Goal: Task Accomplishment & Management: Use online tool/utility

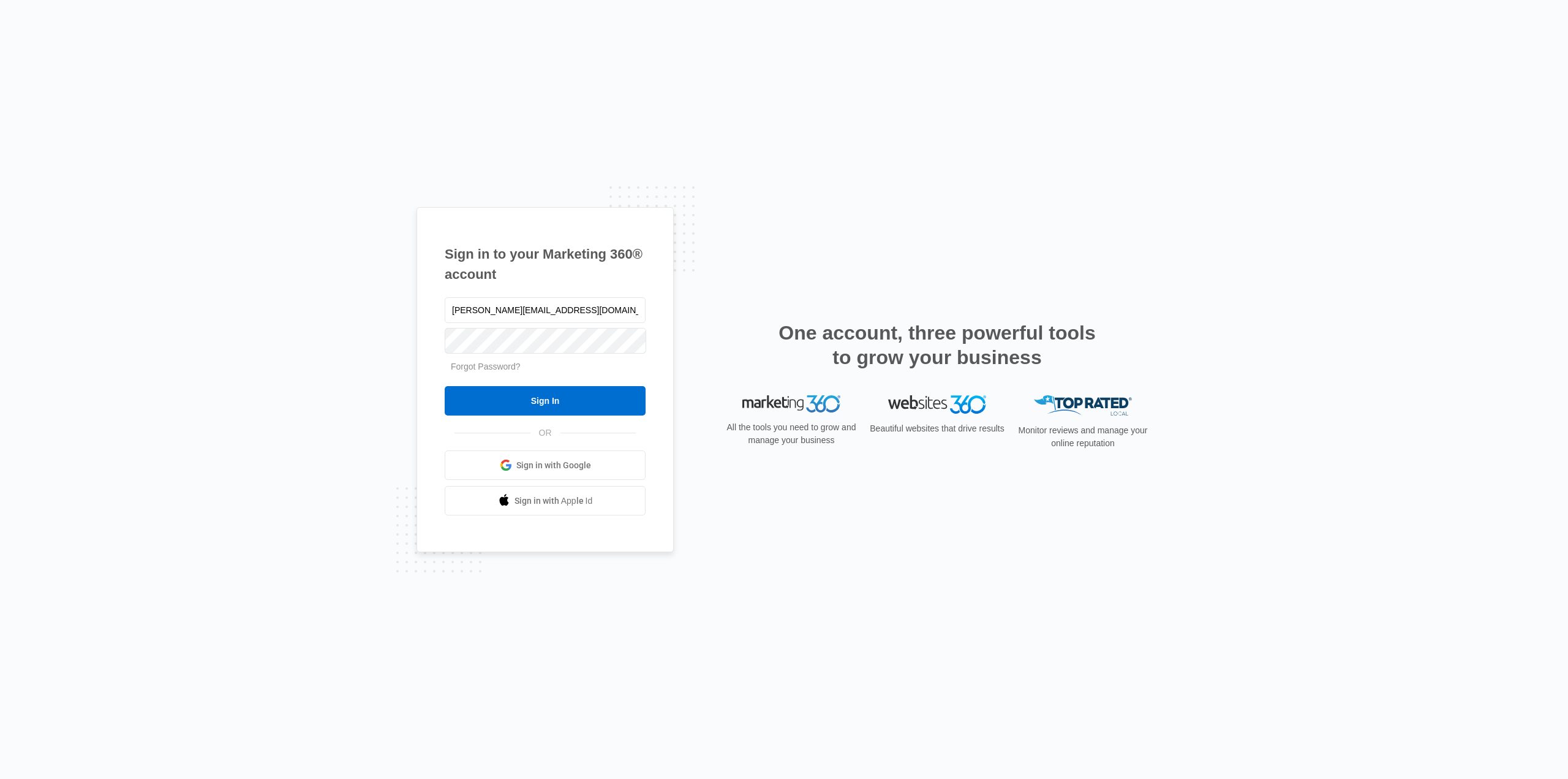
type input "Jay@avenuegroup.re"
click at [445, 386] on input "Sign In" at bounding box center [545, 401] width 201 height 29
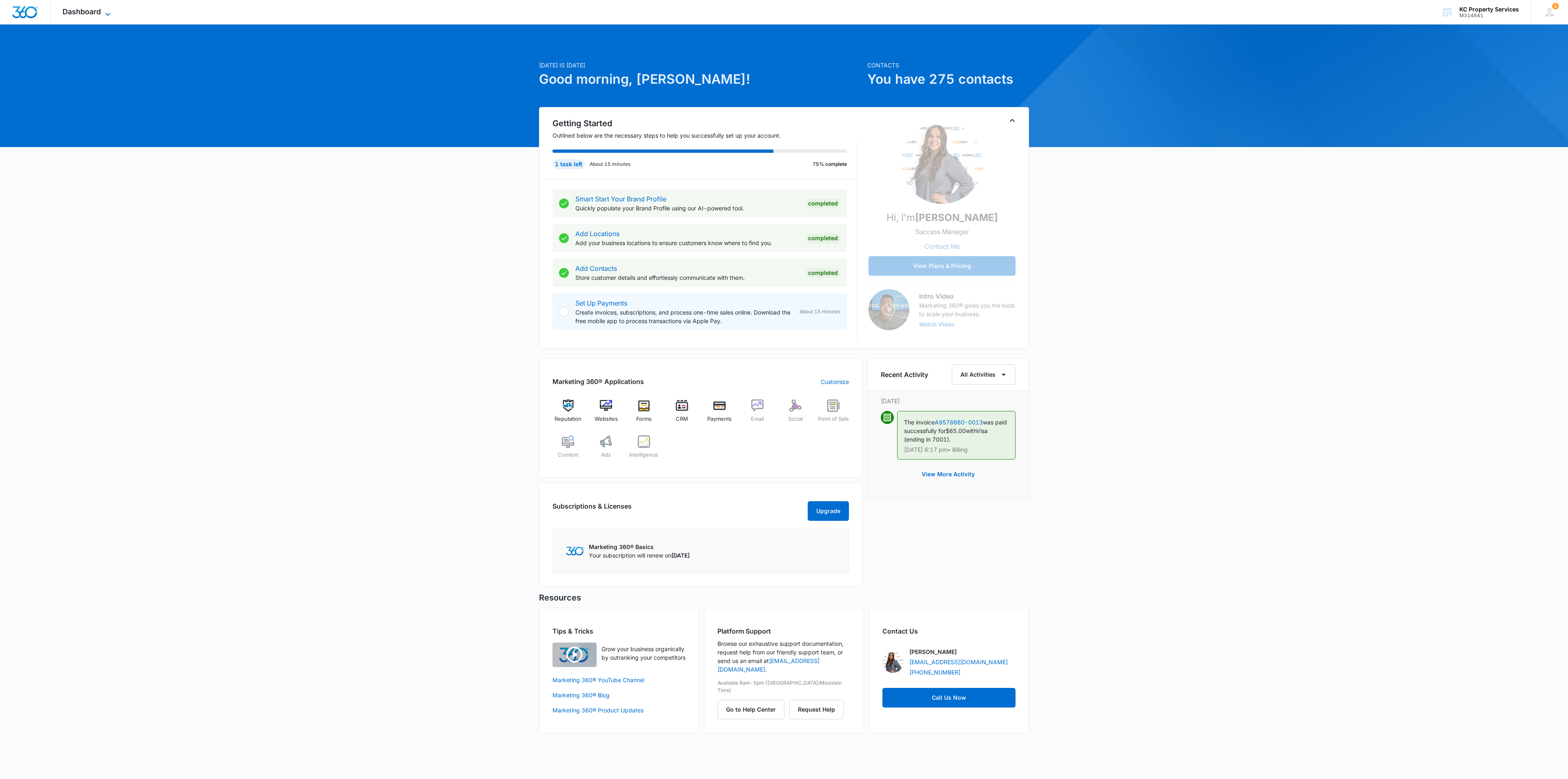
click at [108, 13] on icon at bounding box center [108, 14] width 10 height 10
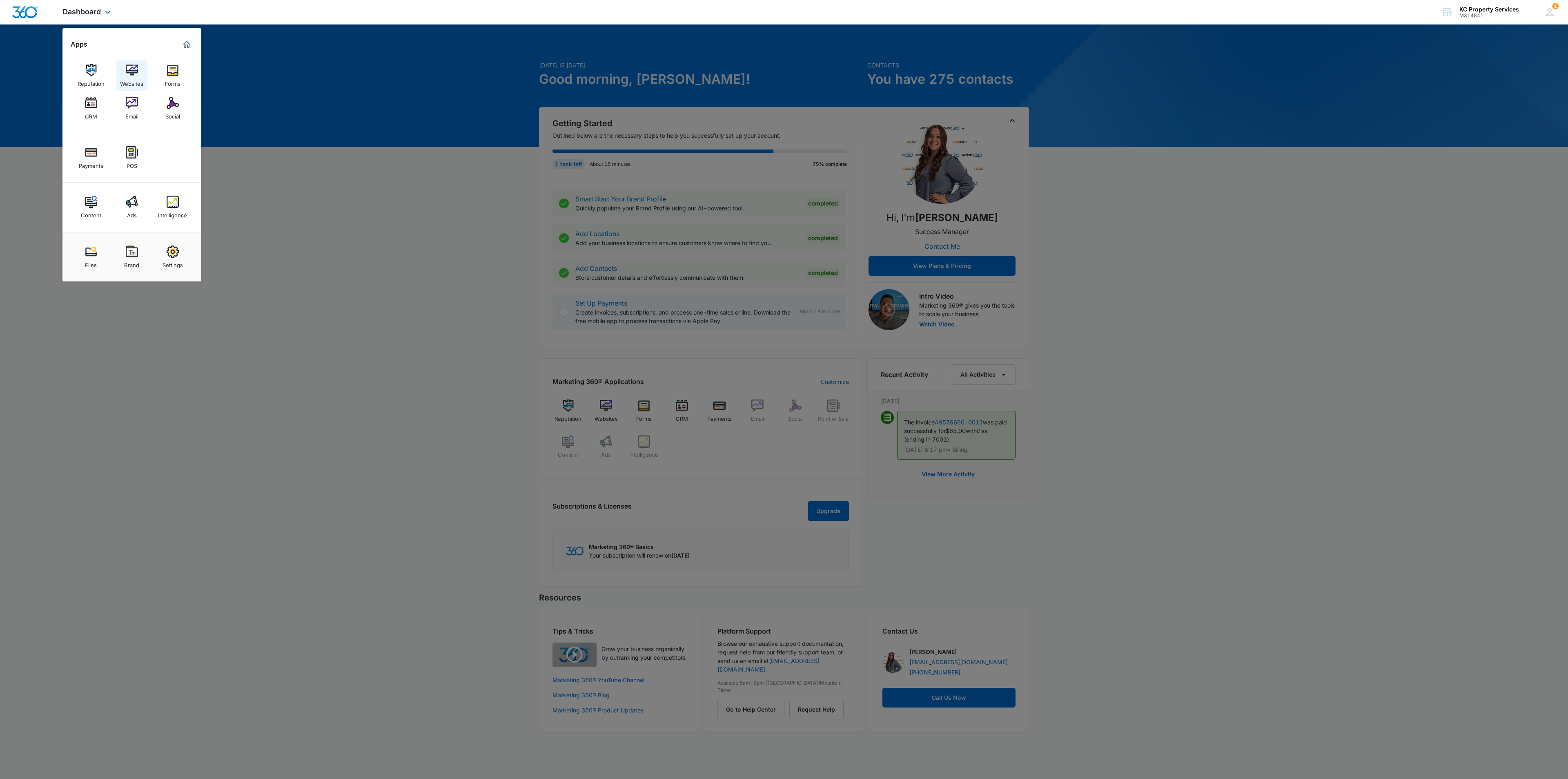
click at [142, 76] on div "Websites" at bounding box center [131, 81] width 23 height 10
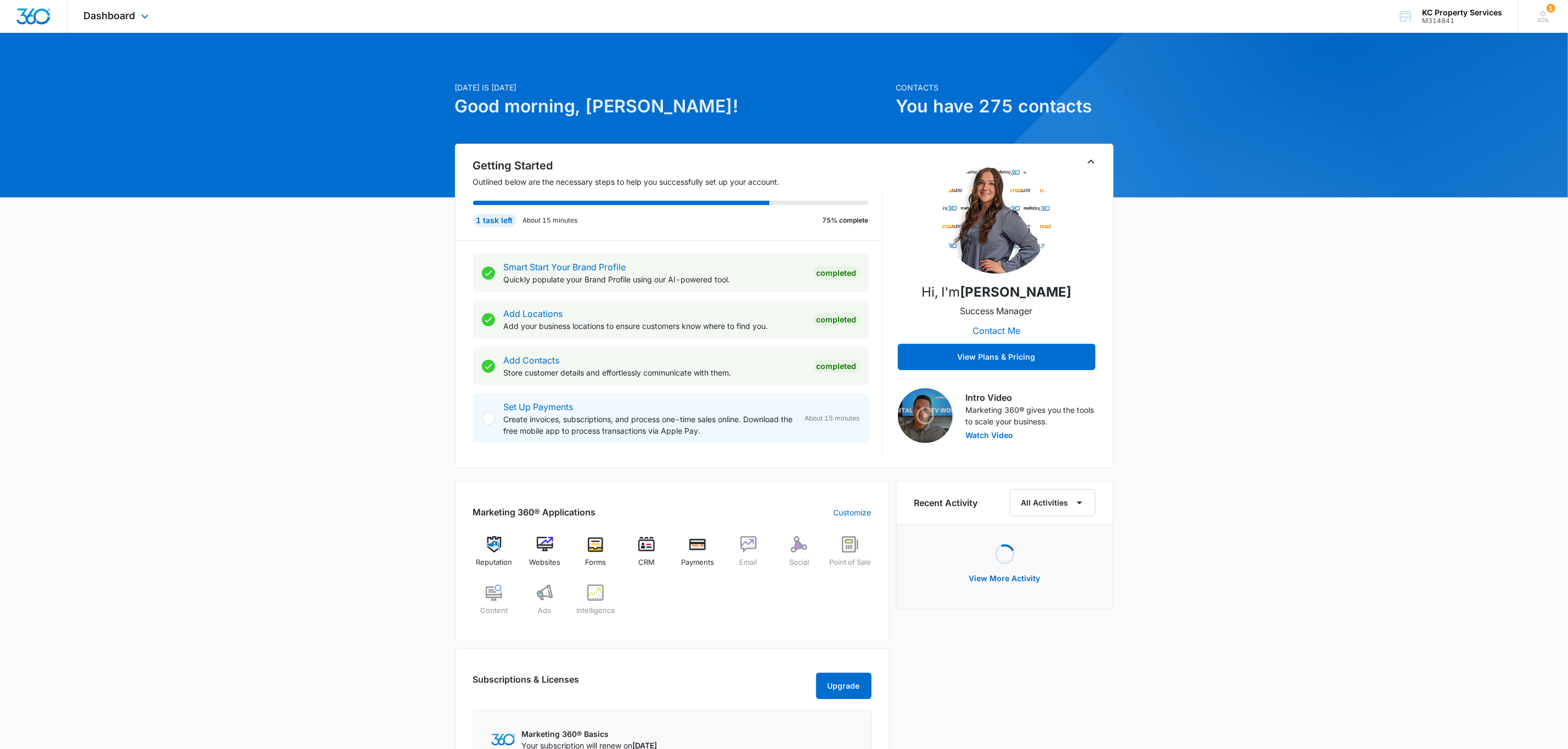
click at [117, 7] on div "Dashboard Apps Reputation Websites Forms CRM Email Social Payments POS Content …" at bounding box center [118, 16] width 101 height 33
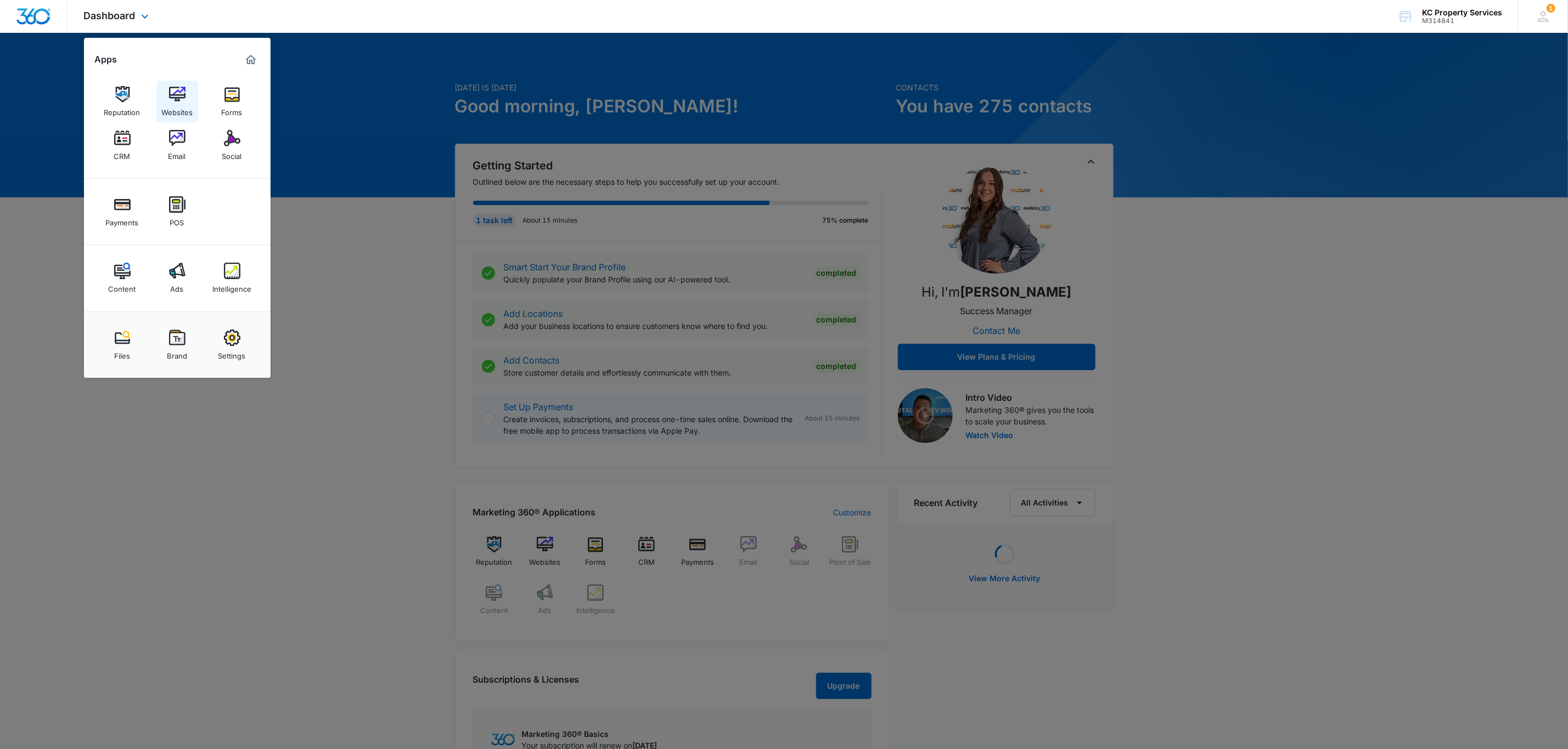
click at [172, 99] on img at bounding box center [177, 94] width 16 height 16
